Goal: Find contact information: Find contact information

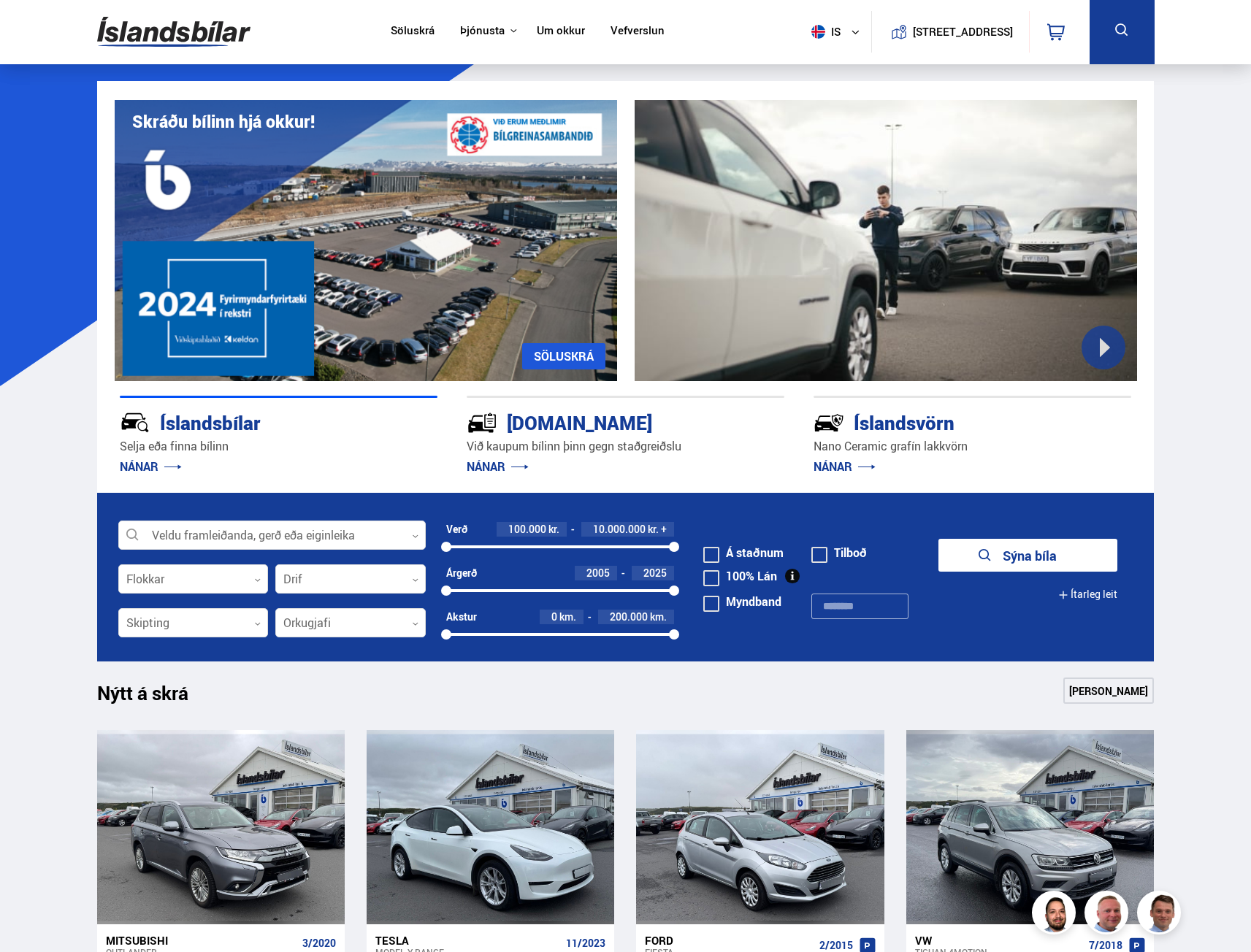
scroll to position [438, 0]
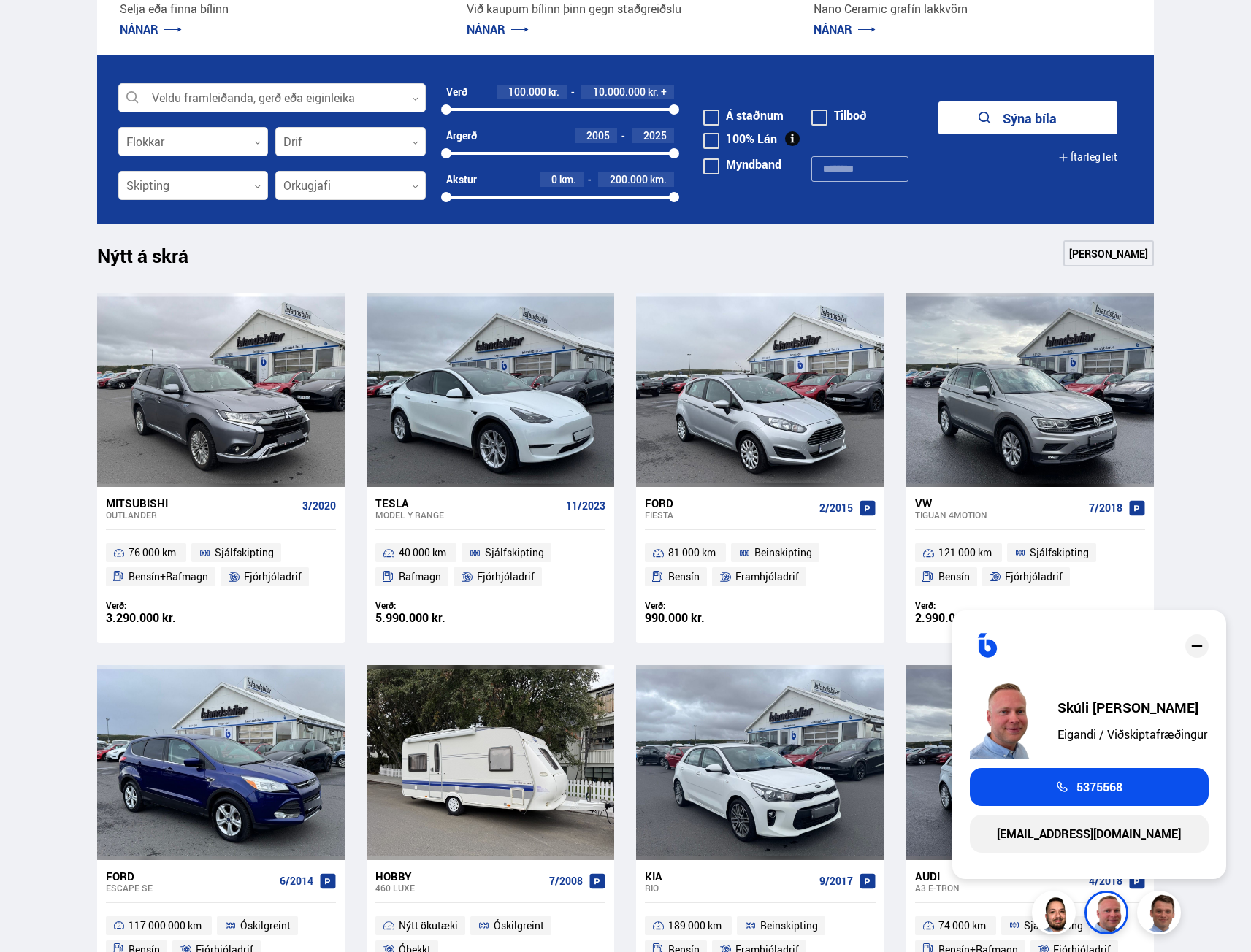
click at [1111, 790] on span "5375568" at bounding box center [1099, 786] width 46 height 13
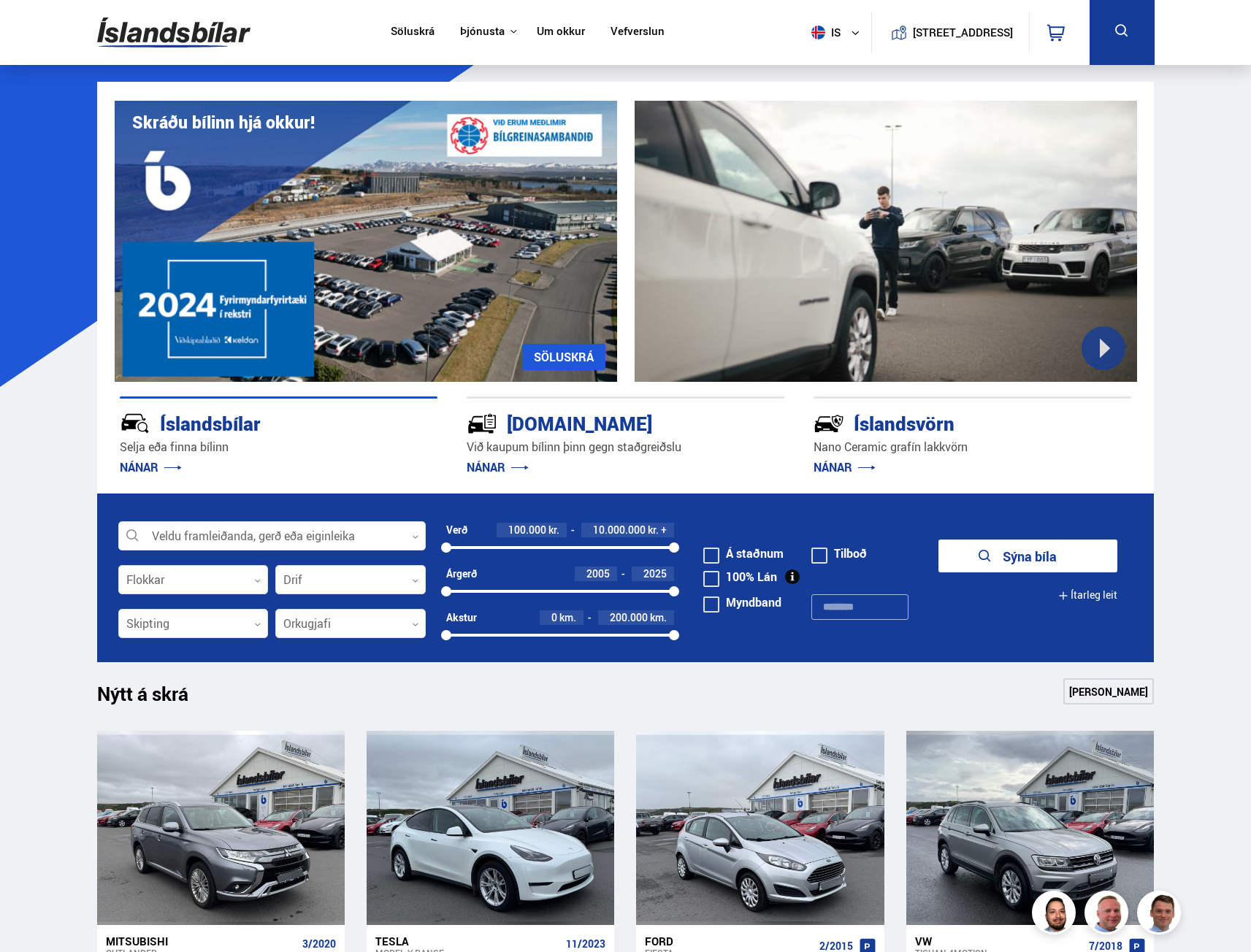
click at [541, 33] on link "Um okkur" at bounding box center [560, 33] width 48 height 16
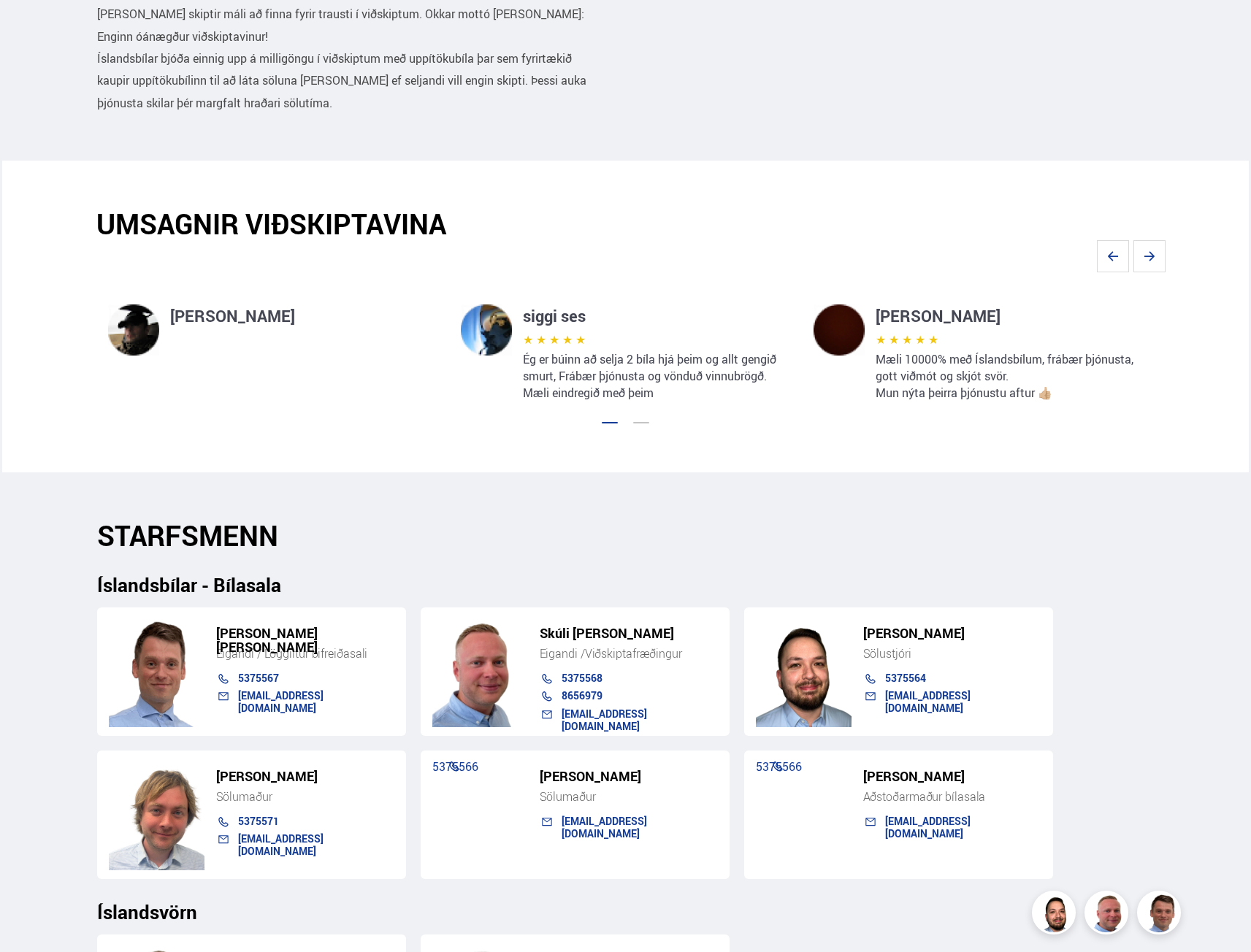
scroll to position [1022, 0]
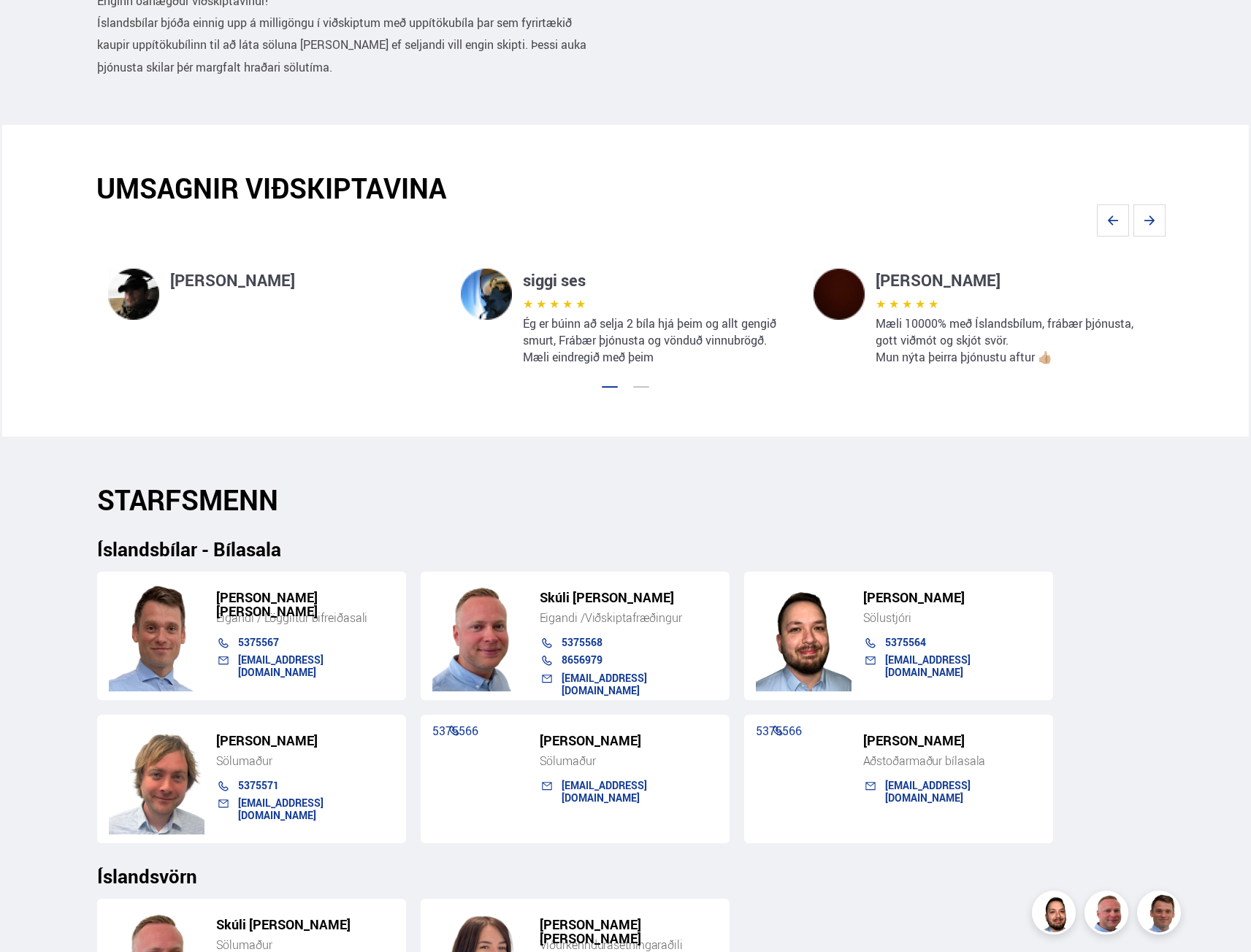
click at [925, 283] on h4 "julian kemp" at bounding box center [1009, 280] width 267 height 24
click at [906, 521] on div "Íslandsbílar - Bílasala" at bounding box center [626, 538] width 1058 height 44
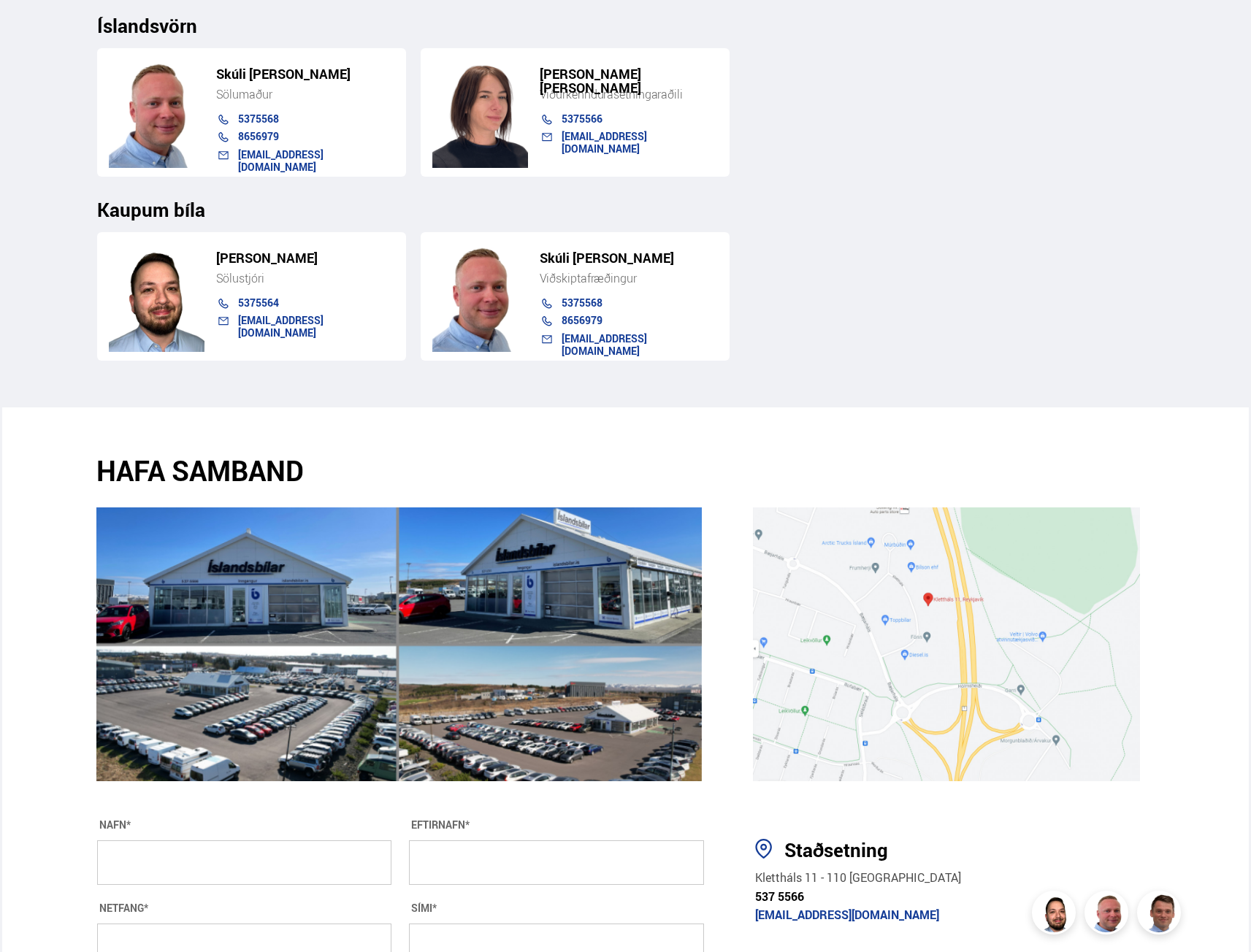
scroll to position [2117, 0]
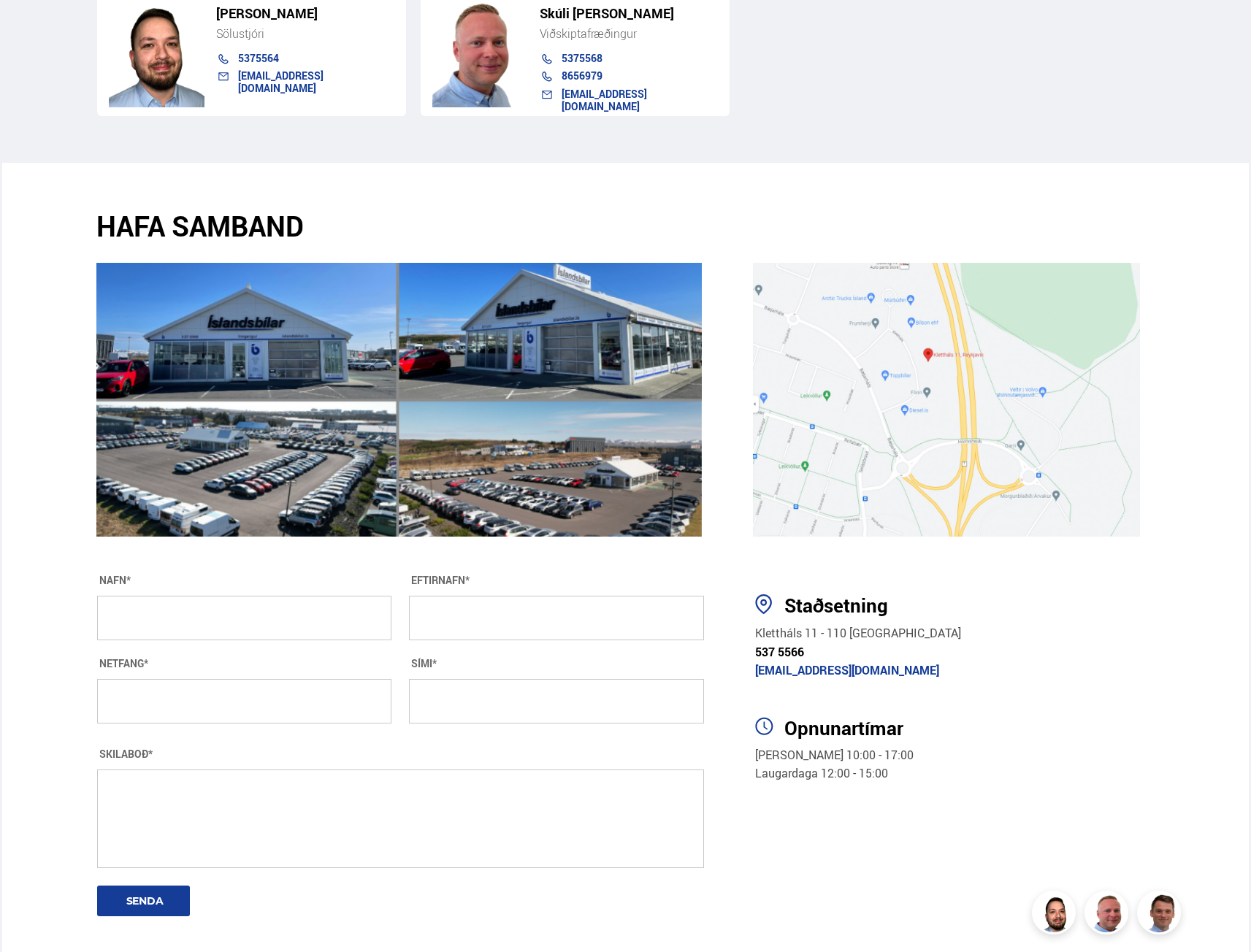
click at [797, 173] on section "HAFA SAMBAND" at bounding box center [626, 350] width 1247 height 376
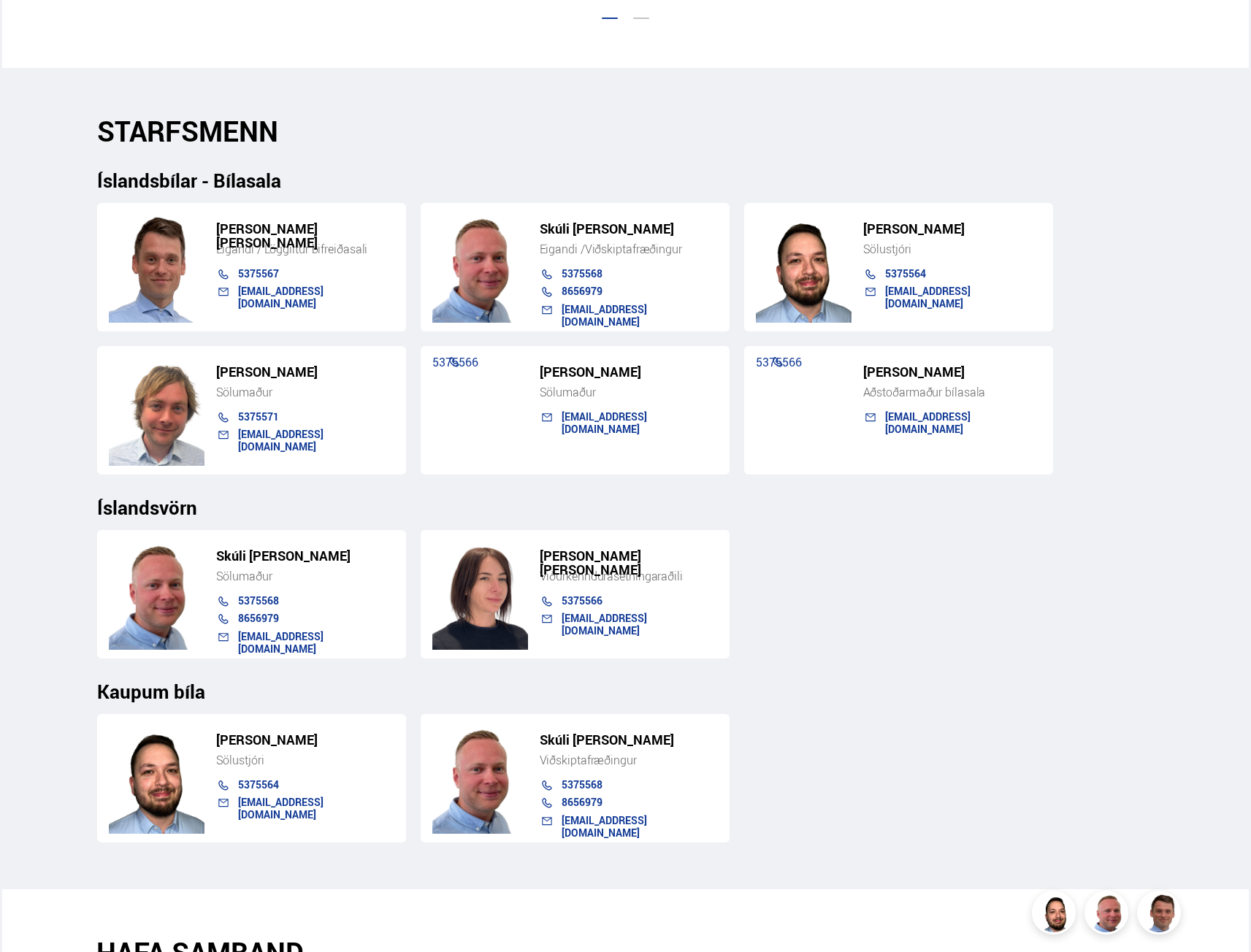
scroll to position [1387, 0]
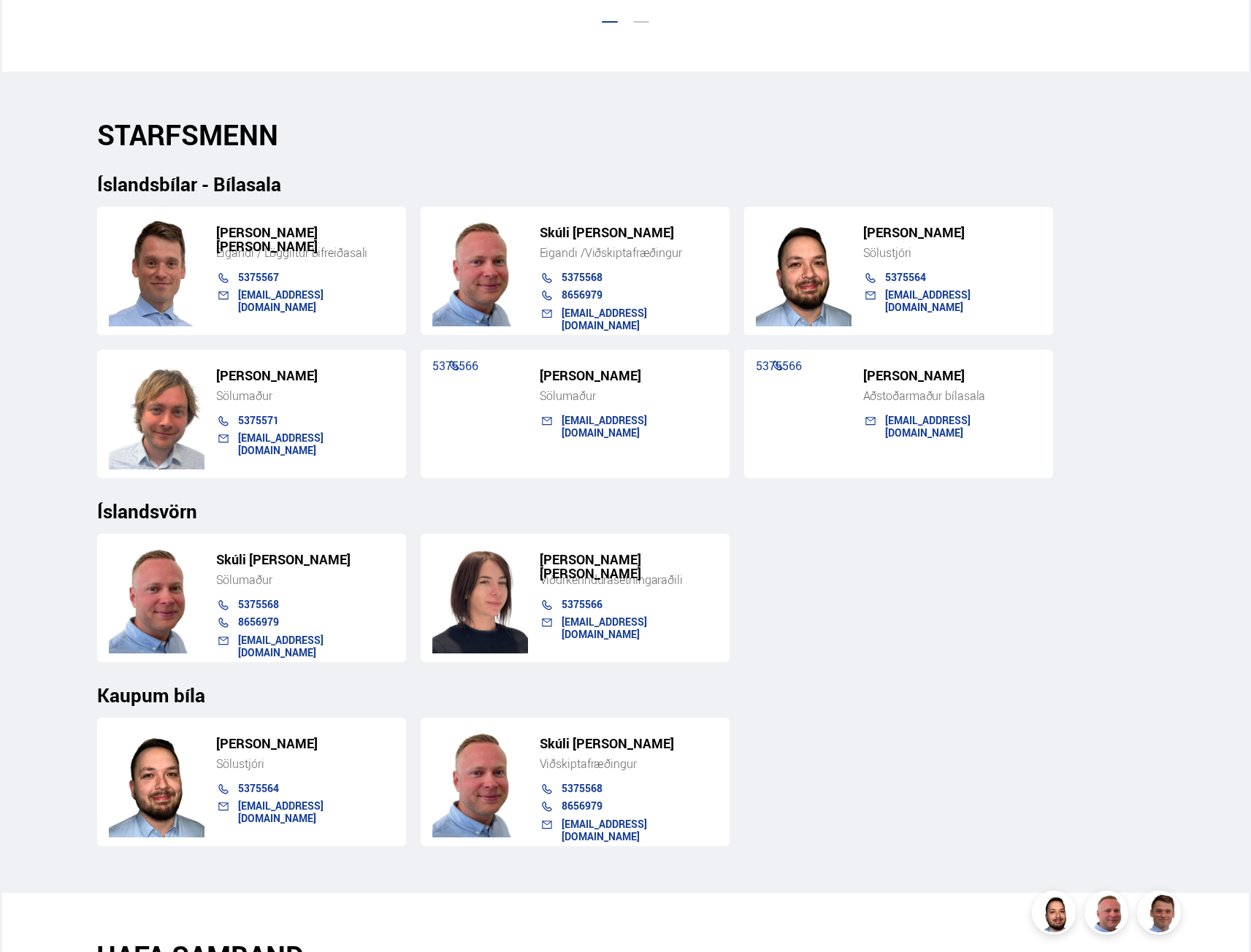
click at [708, 338] on div "Einar Skúli Skúlason Eigandi / Löggiltur bifreiðasali 5375567 einar@islandsbila…" at bounding box center [626, 336] width 1058 height 284
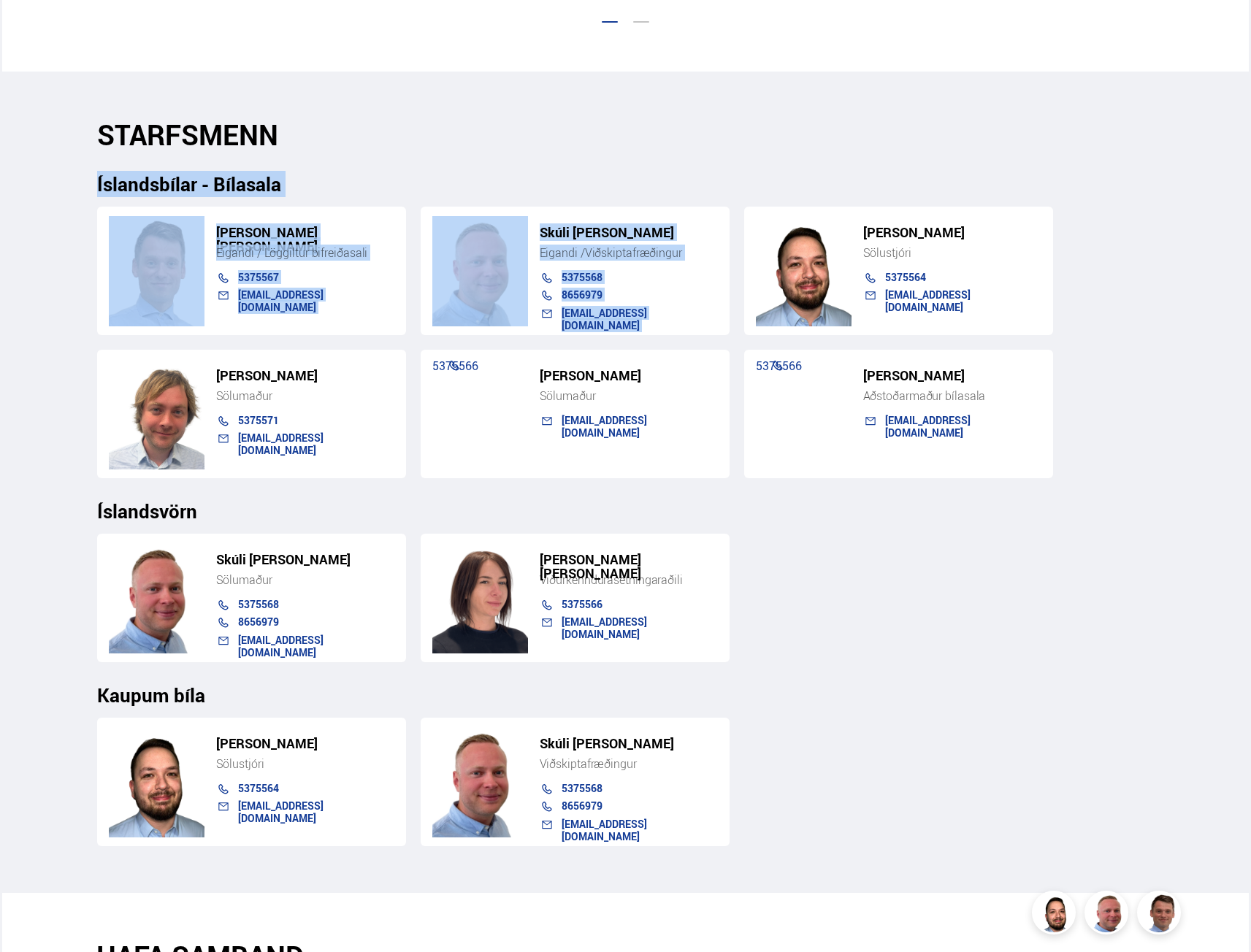
drag, startPoint x: 708, startPoint y: 338, endPoint x: 637, endPoint y: 139, distance: 211.3
click at [637, 139] on div "STARFSMENN Íslandsbílar - Bílasala Einar Skúli Skúlason Eigandi / Löggiltur bif…" at bounding box center [626, 482] width 1080 height 728
click at [637, 139] on h2 "STARFSMENN" at bounding box center [626, 135] width 1058 height 33
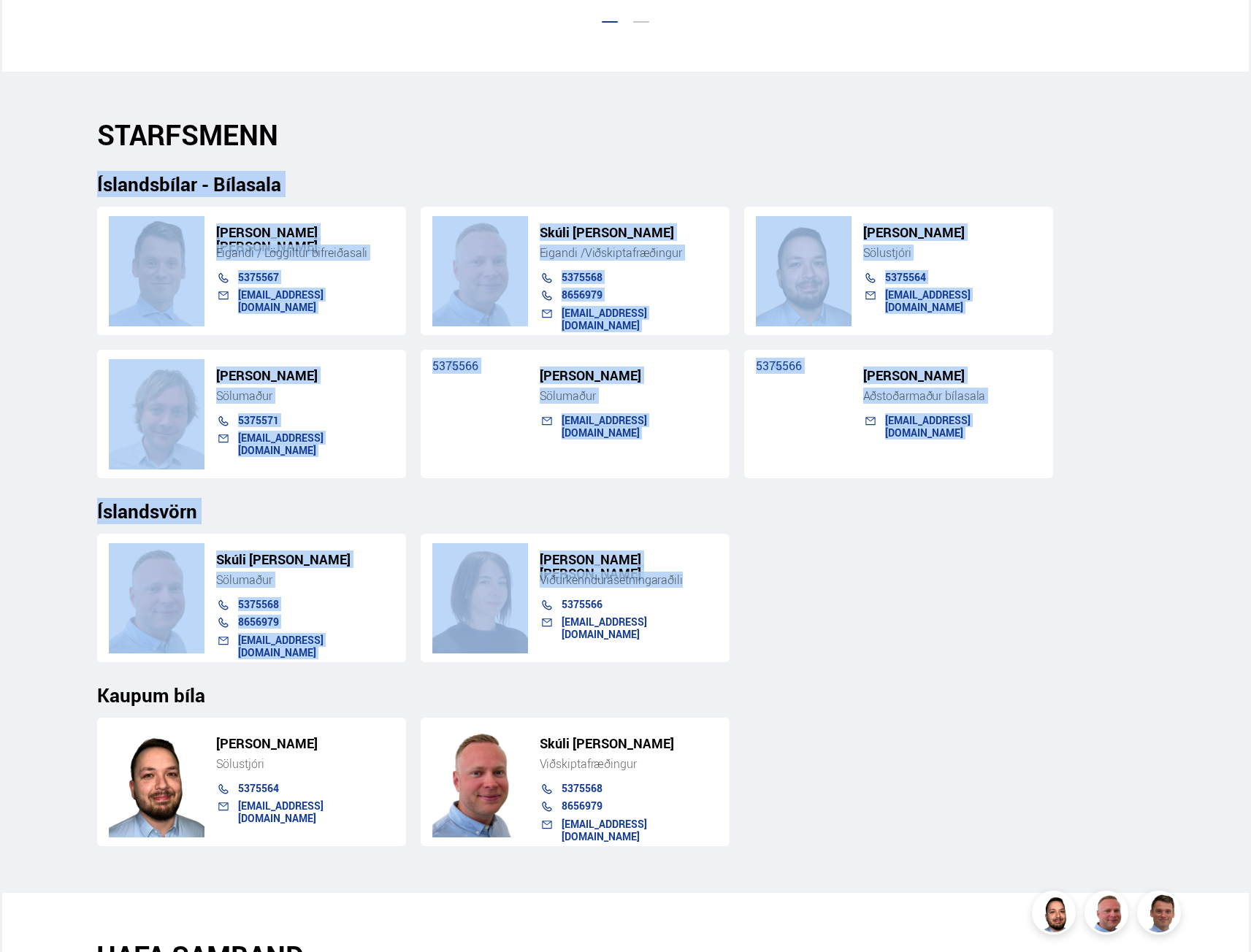
drag, startPoint x: 637, startPoint y: 139, endPoint x: 1036, endPoint y: 579, distance: 594.0
click at [1036, 579] on div "STARFSMENN Íslandsbílar - Bílasala Einar Skúli Skúlason Eigandi / Löggiltur bif…" at bounding box center [626, 482] width 1080 height 728
click at [1036, 579] on div "Skúli Þór Johnsen Sölumaður 5375568 8656979 islandsvorn@islandsvorn.is Agnieszk…" at bounding box center [626, 591] width 1058 height 140
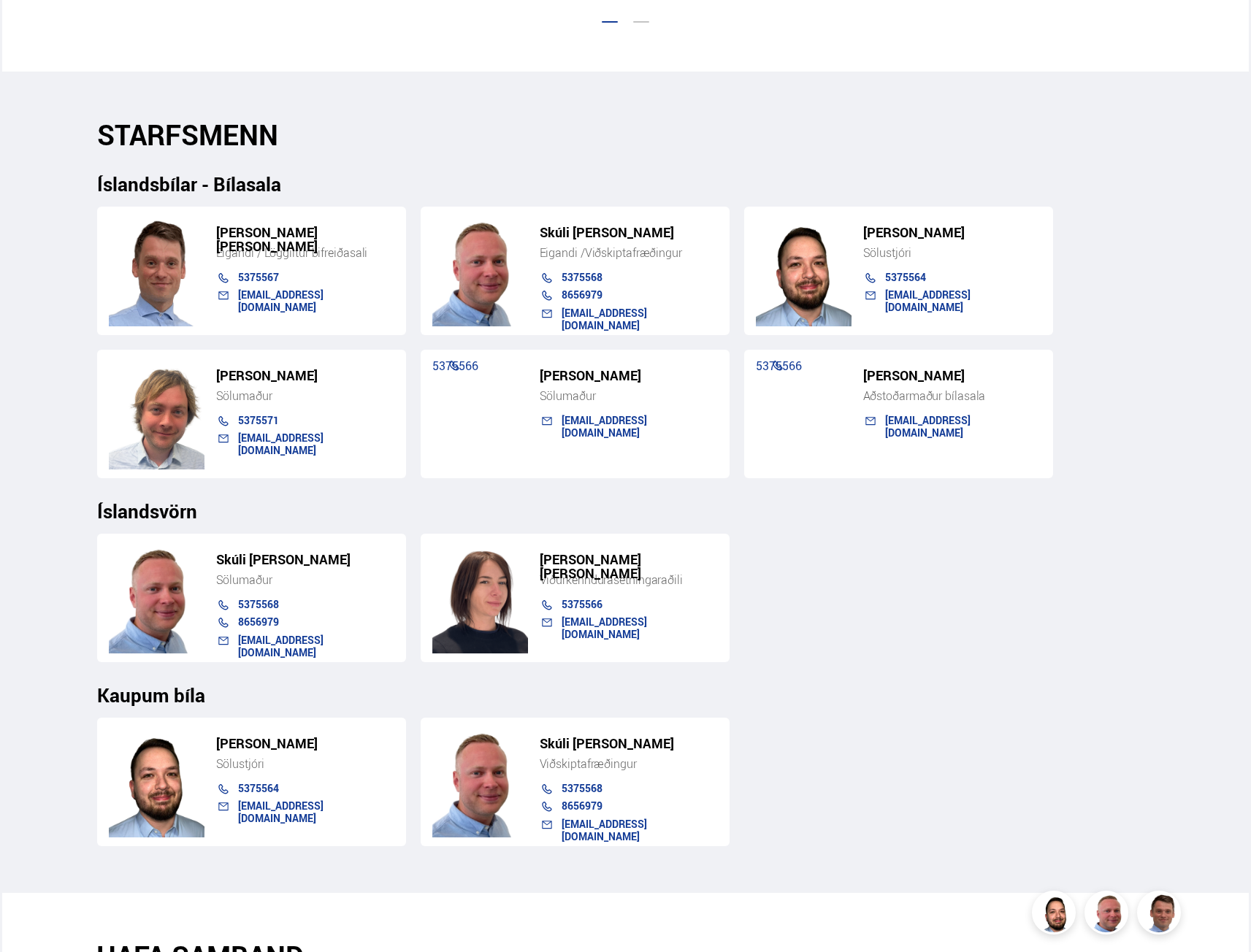
click at [320, 372] on h5 "Guðjón Heiðar Valgarðsson" at bounding box center [305, 375] width 178 height 14
copy h5 "Guðjón Heiðar Valgarðsson"
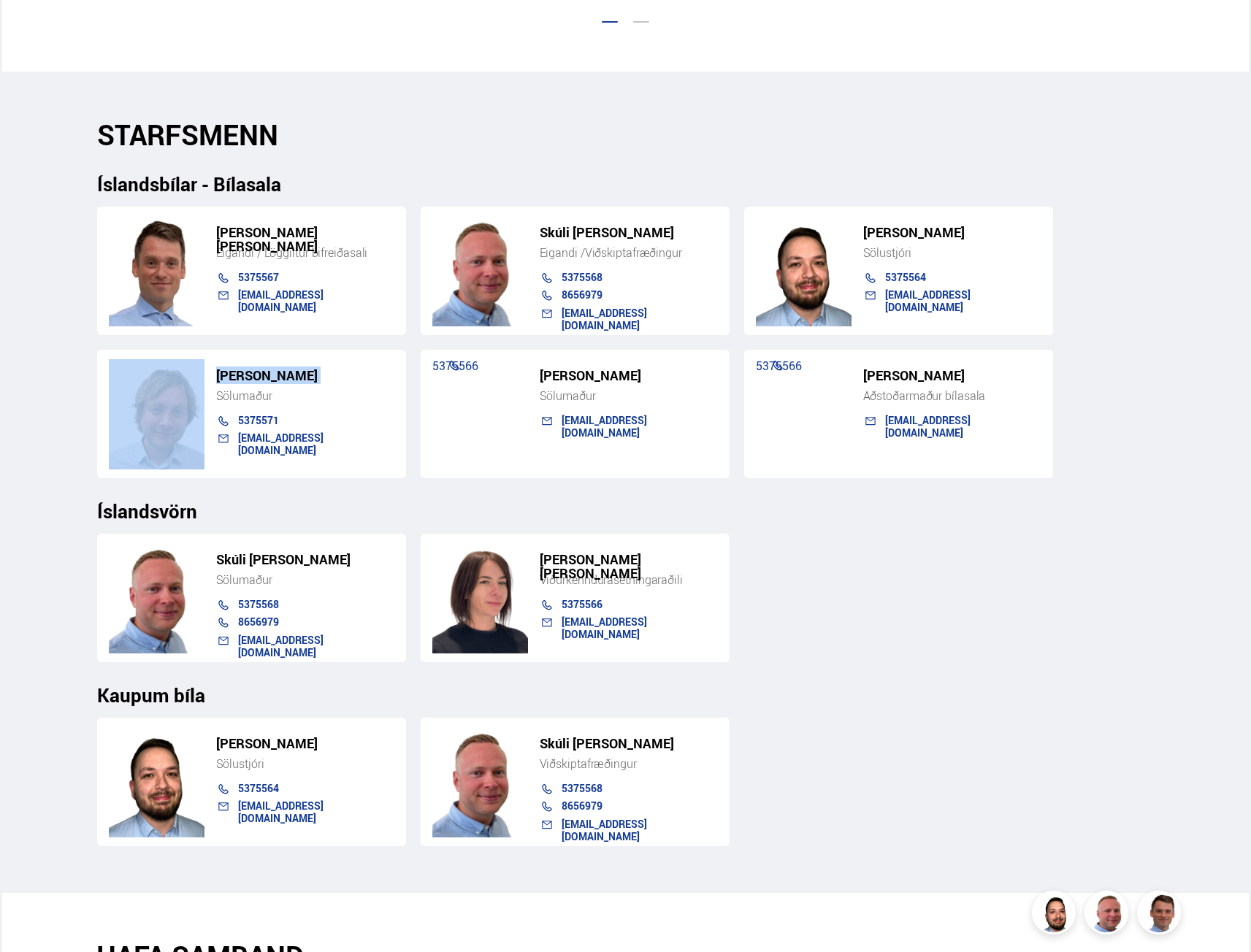
click at [353, 374] on h5 "Guðjón Heiðar Valgarðsson" at bounding box center [305, 375] width 178 height 14
